Goal: Task Accomplishment & Management: Manage account settings

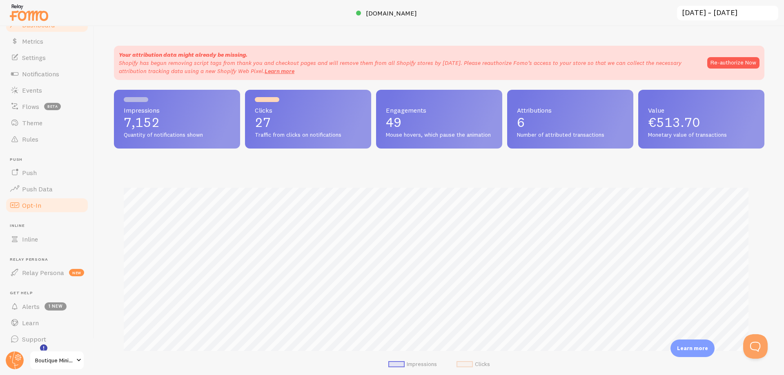
scroll to position [29, 0]
click at [76, 361] on span at bounding box center [79, 361] width 10 height 10
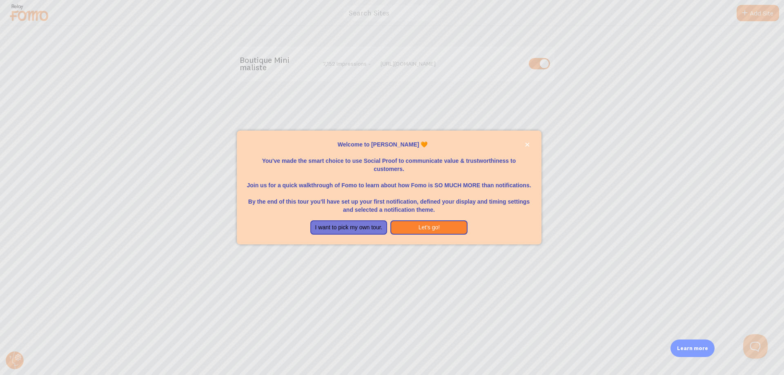
click at [686, 136] on div at bounding box center [392, 187] width 784 height 375
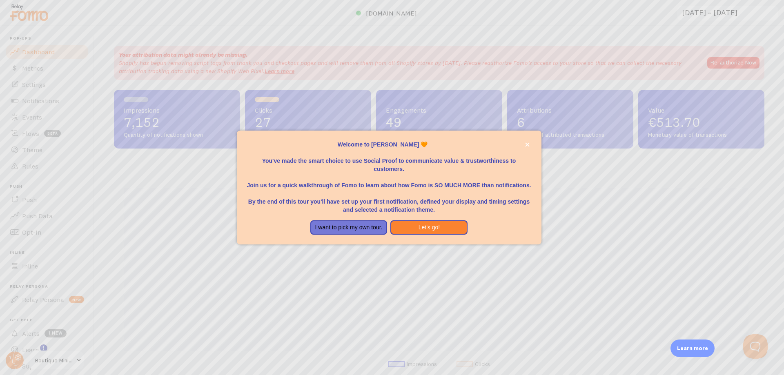
scroll to position [214, 645]
click at [333, 232] on button "I want to pick my own tour." at bounding box center [348, 228] width 77 height 15
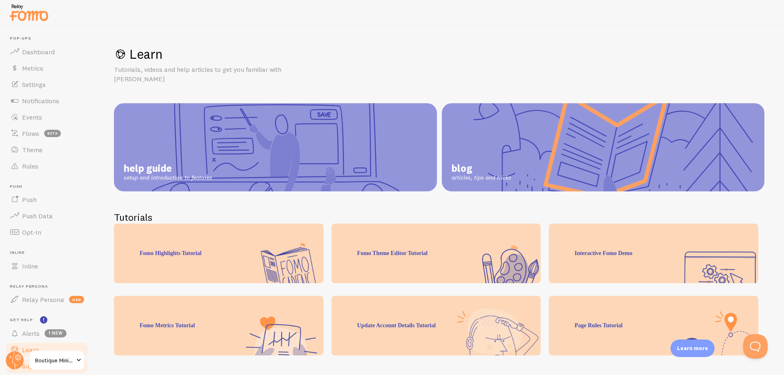
scroll to position [29, 0]
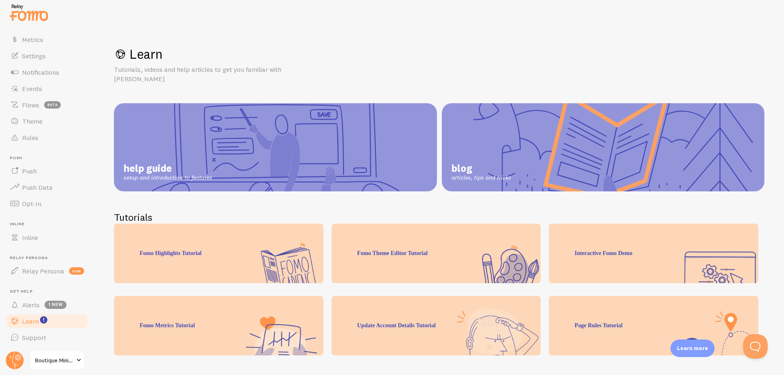
click at [49, 360] on span "Boutique Minimaliste" at bounding box center [54, 361] width 39 height 10
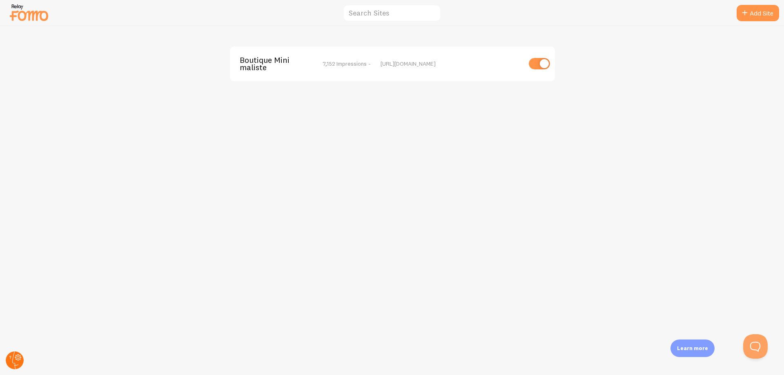
click at [16, 361] on circle at bounding box center [15, 361] width 18 height 18
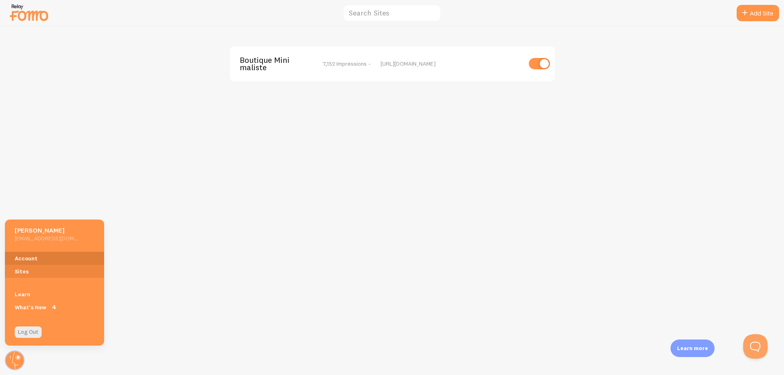
click at [25, 257] on link "Account" at bounding box center [54, 258] width 99 height 13
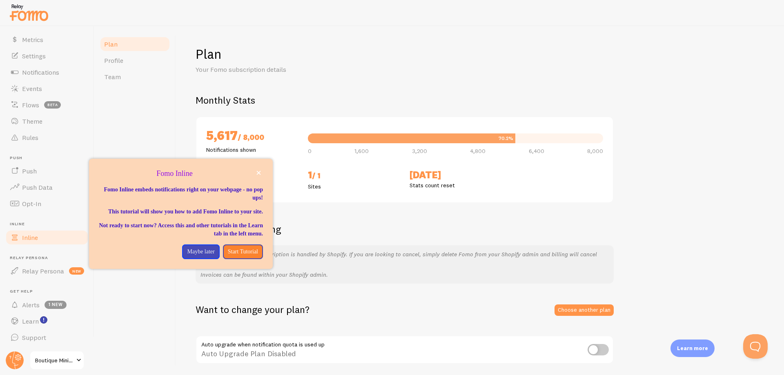
scroll to position [29, 0]
click at [187, 256] on p "Maybe later" at bounding box center [200, 252] width 27 height 8
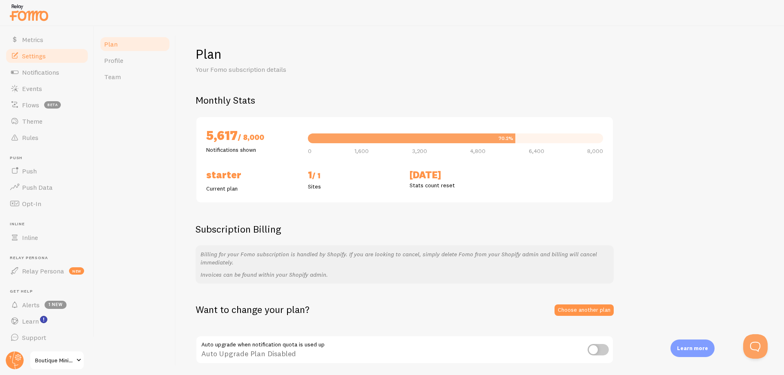
click at [51, 58] on link "Settings" at bounding box center [47, 56] width 84 height 16
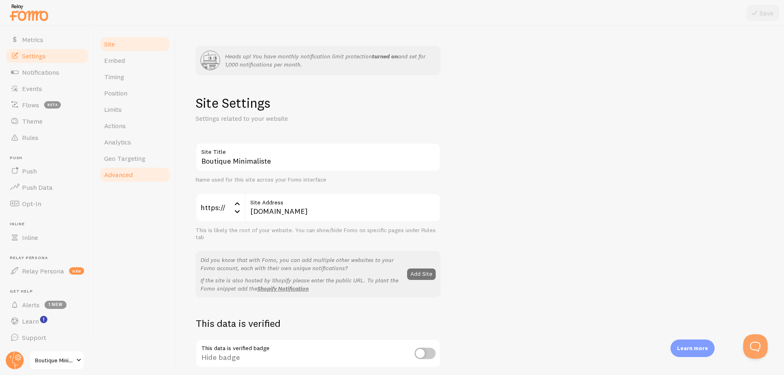
click at [125, 173] on span "Advanced" at bounding box center [118, 175] width 29 height 8
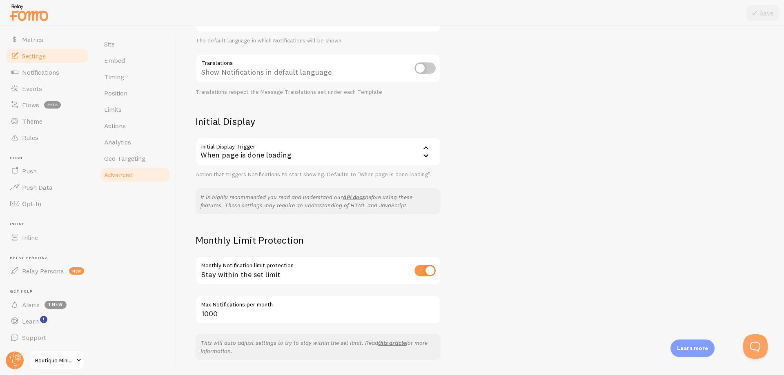
scroll to position [186, 0]
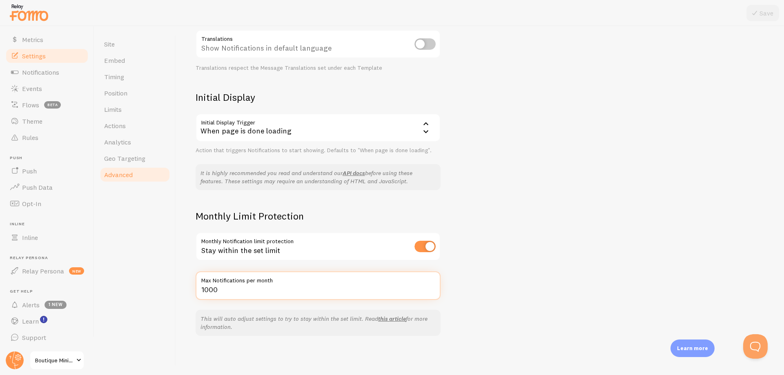
click at [222, 290] on input "1000" at bounding box center [318, 286] width 245 height 29
click at [208, 289] on input "1000" at bounding box center [318, 286] width 245 height 29
drag, startPoint x: 201, startPoint y: 289, endPoint x: 213, endPoint y: 288, distance: 11.9
click at [213, 288] on input "1000" at bounding box center [318, 286] width 245 height 29
click at [211, 293] on input "7980" at bounding box center [318, 286] width 245 height 29
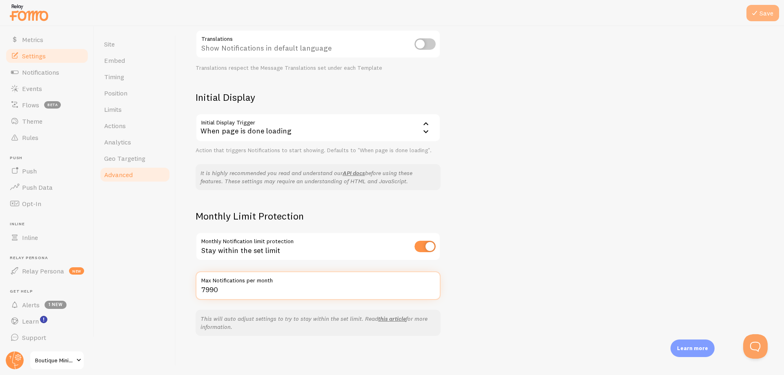
type input "7990"
click at [768, 17] on button "Save" at bounding box center [763, 13] width 33 height 16
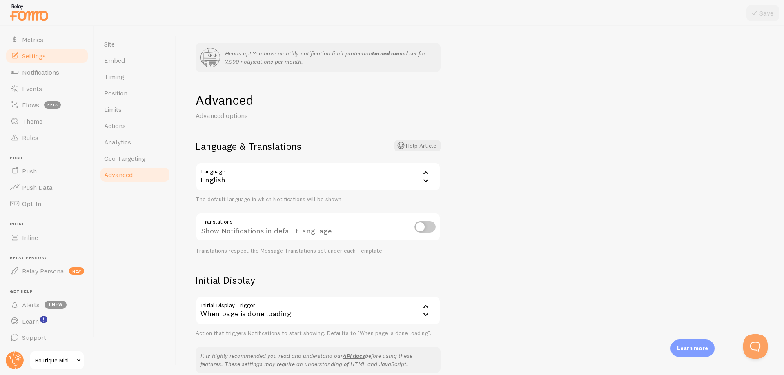
scroll to position [0, 0]
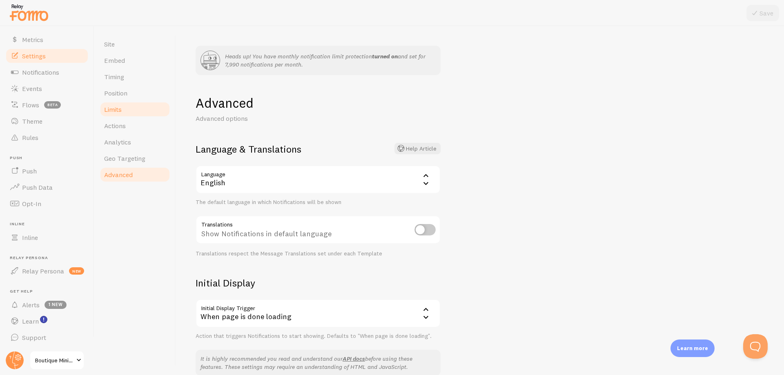
click at [122, 109] on span "Limits" at bounding box center [113, 109] width 18 height 8
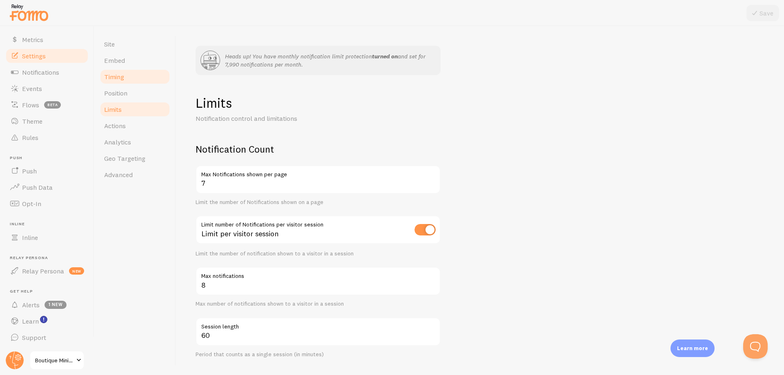
click at [128, 73] on link "Timing" at bounding box center [134, 77] width 71 height 16
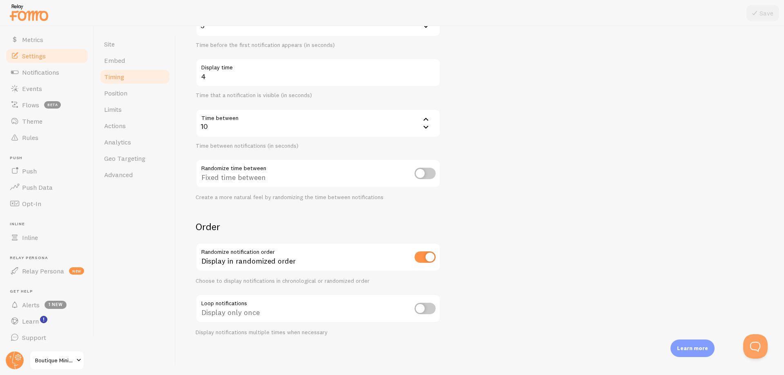
scroll to position [116, 0]
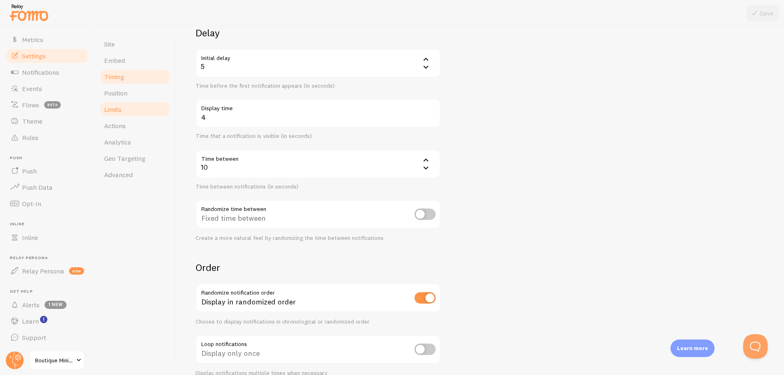
click at [148, 114] on link "Limits" at bounding box center [134, 109] width 71 height 16
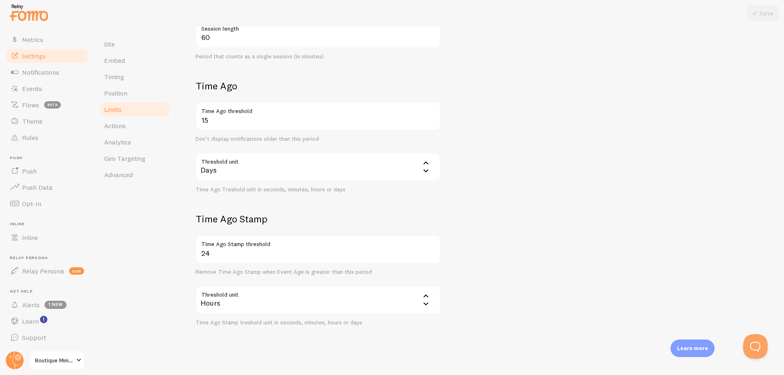
scroll to position [304, 0]
